Goal: Information Seeking & Learning: Understand process/instructions

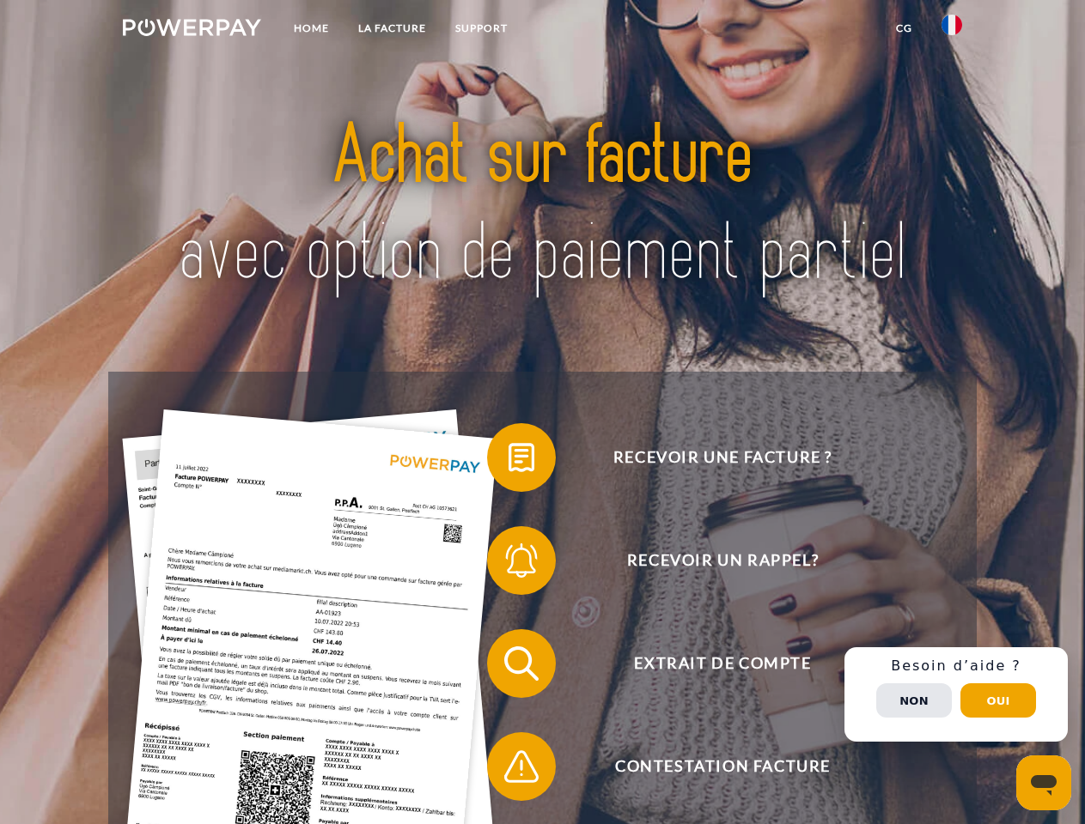
click at [192, 30] on img at bounding box center [192, 27] width 138 height 17
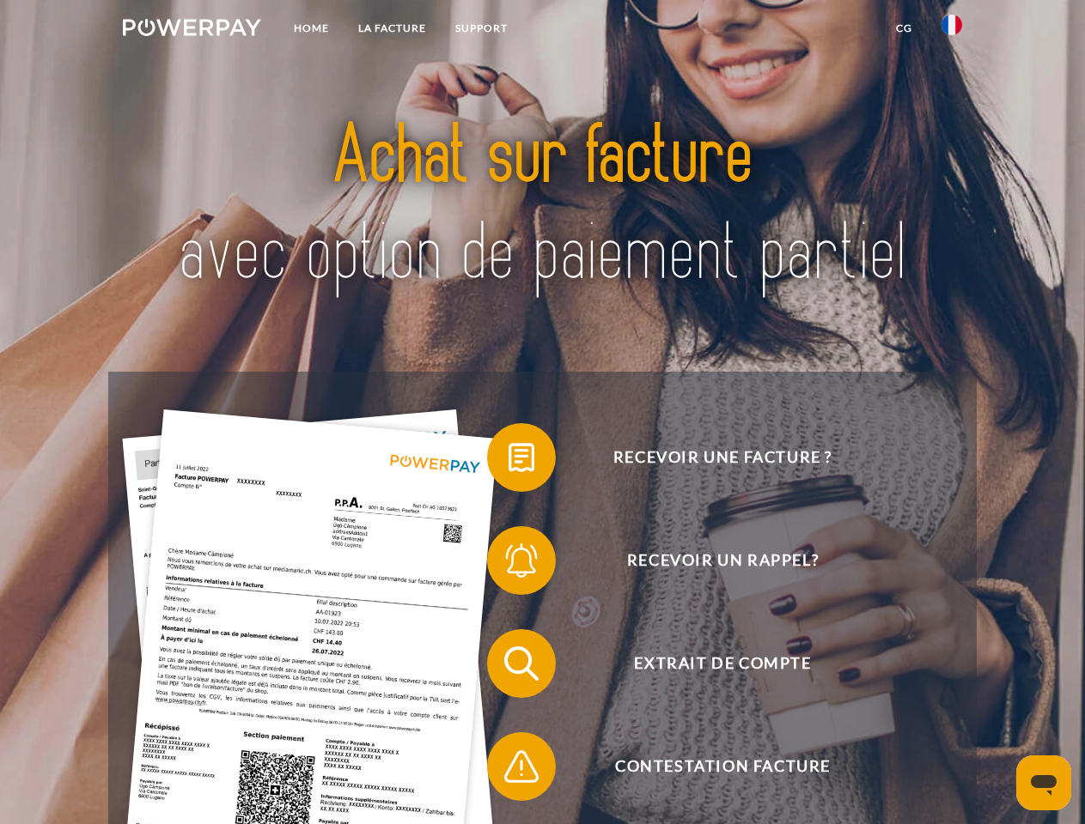
click at [952, 30] on img at bounding box center [951, 25] width 21 height 21
click at [903, 28] on link "CG" at bounding box center [904, 28] width 46 height 31
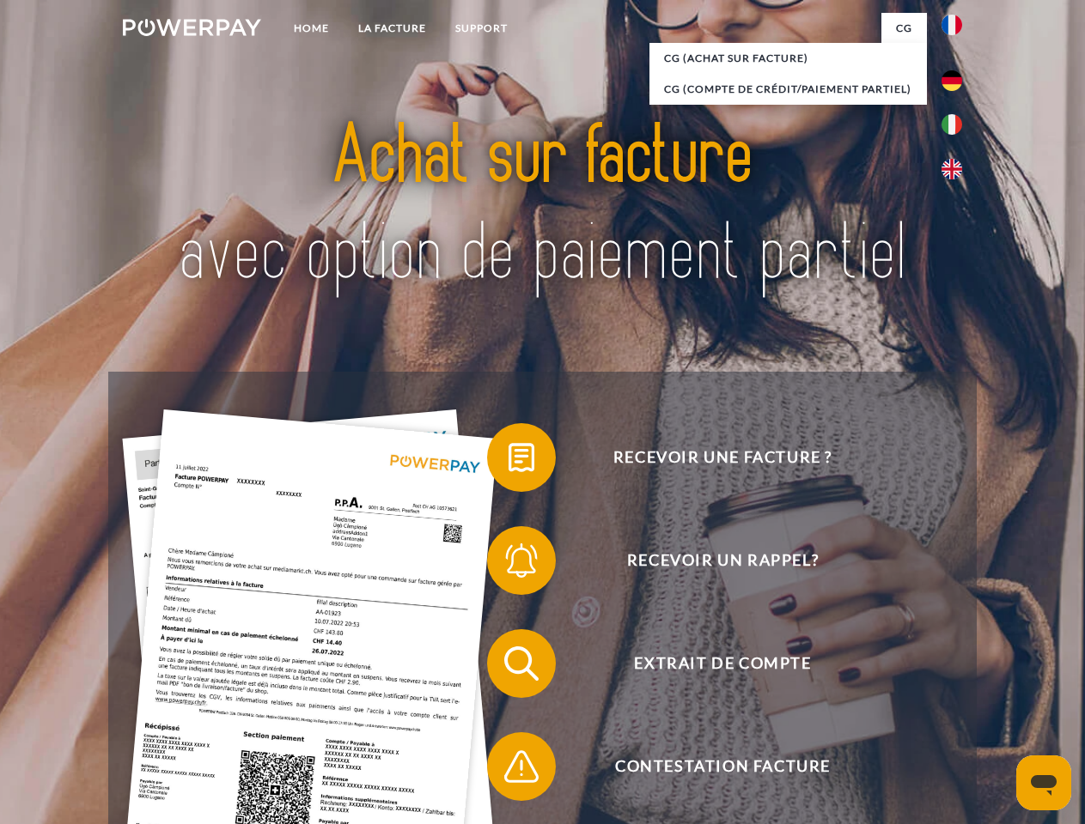
click at [508, 461] on span at bounding box center [496, 458] width 86 height 86
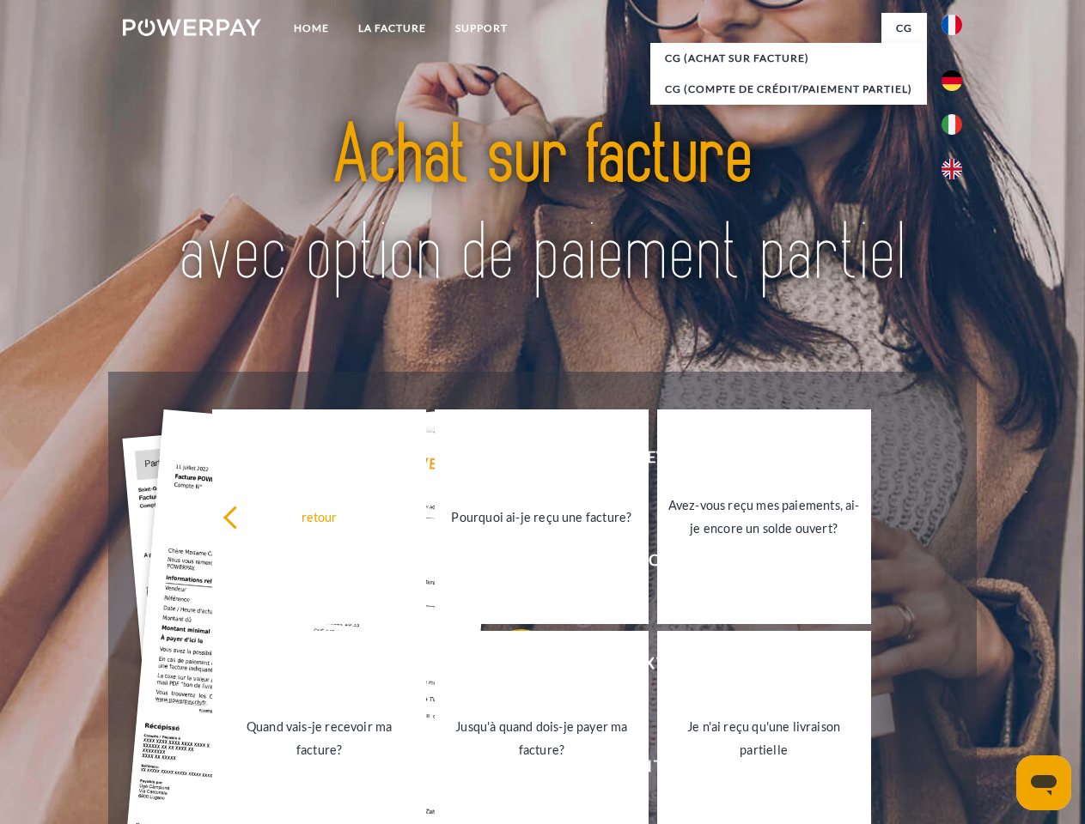
click at [508, 667] on link "Jusqu'à quand dois-je payer ma facture?" at bounding box center [542, 738] width 214 height 215
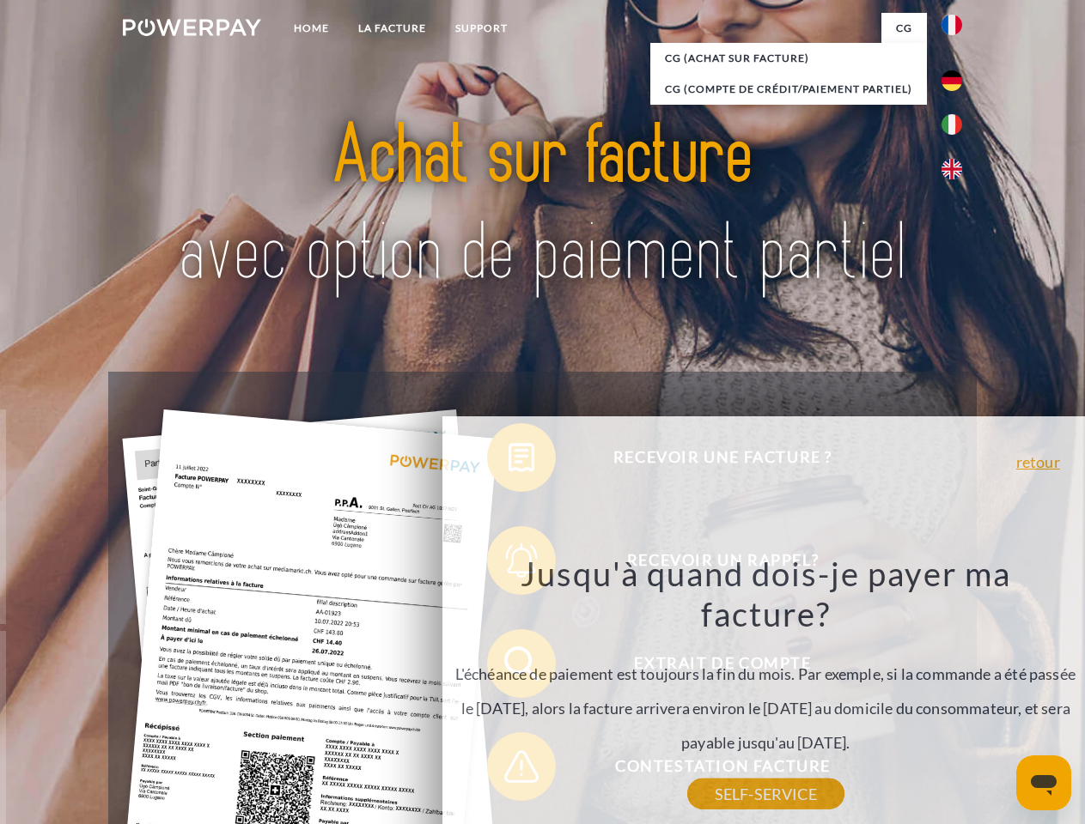
click at [508, 770] on div "Jusqu'à quand dois-je payer ma facture? L'échéance de paiement est toujours la …" at bounding box center [765, 673] width 627 height 241
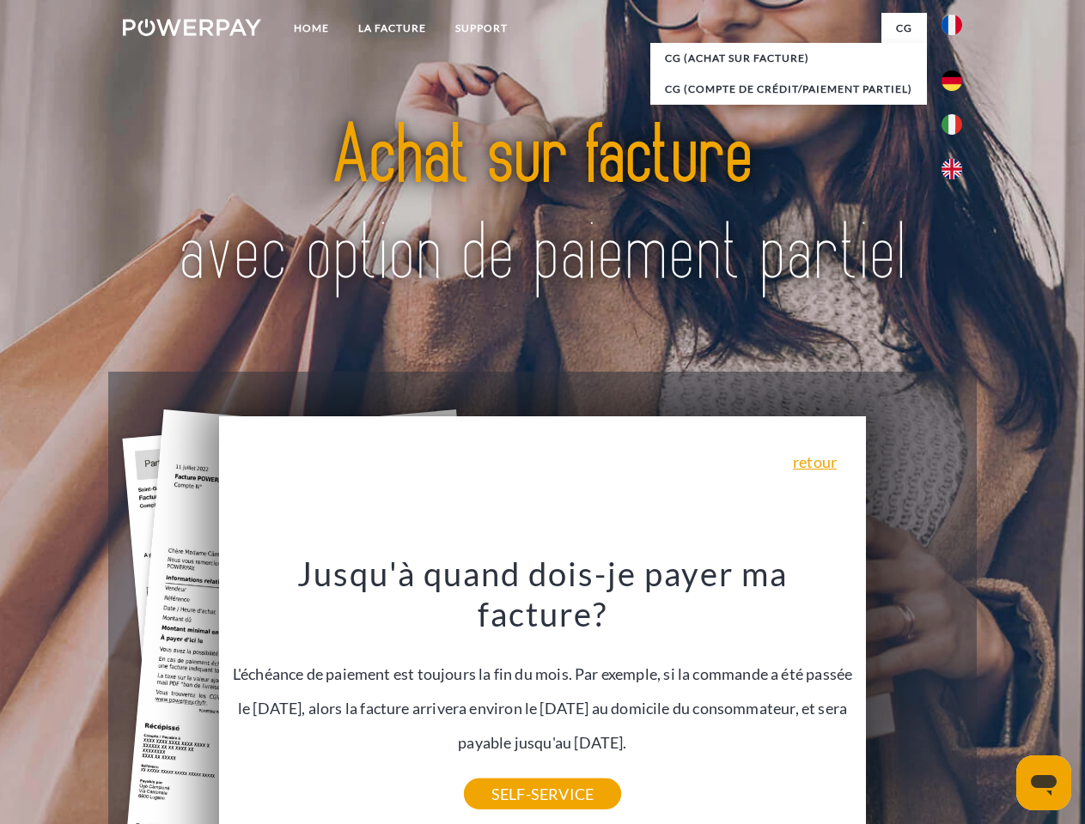
click at [956, 695] on div "Recevoir une facture ? Recevoir un rappel? Extrait de compte retour" at bounding box center [541, 715] width 867 height 687
click at [914, 698] on span "Extrait de compte" at bounding box center [722, 664] width 421 height 69
click at [998, 701] on header "Home LA FACTURE Support" at bounding box center [542, 593] width 1085 height 1186
